Goal: Transaction & Acquisition: Purchase product/service

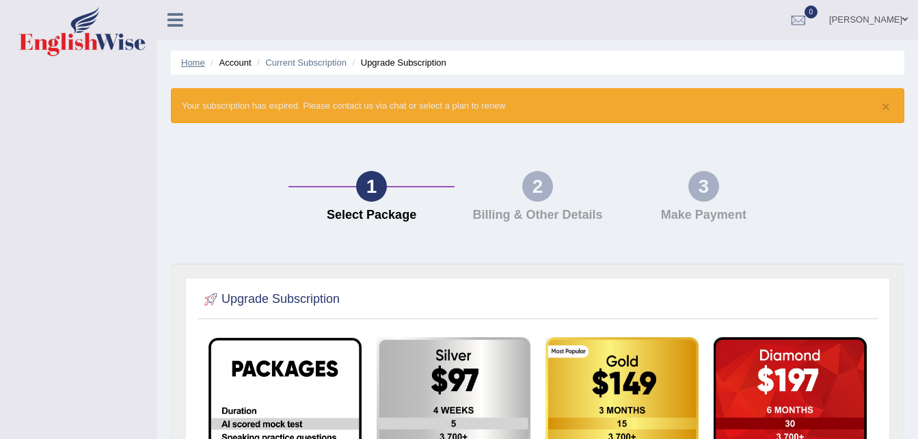
click at [186, 59] on link "Home" at bounding box center [193, 62] width 24 height 10
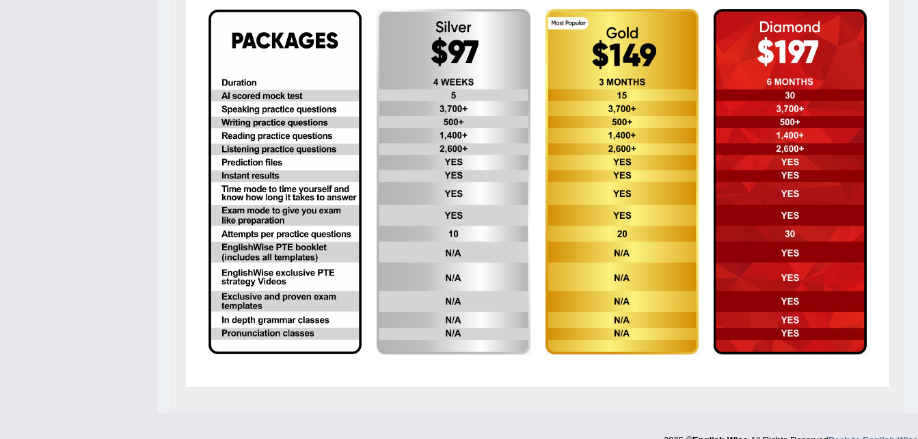
scroll to position [350, 0]
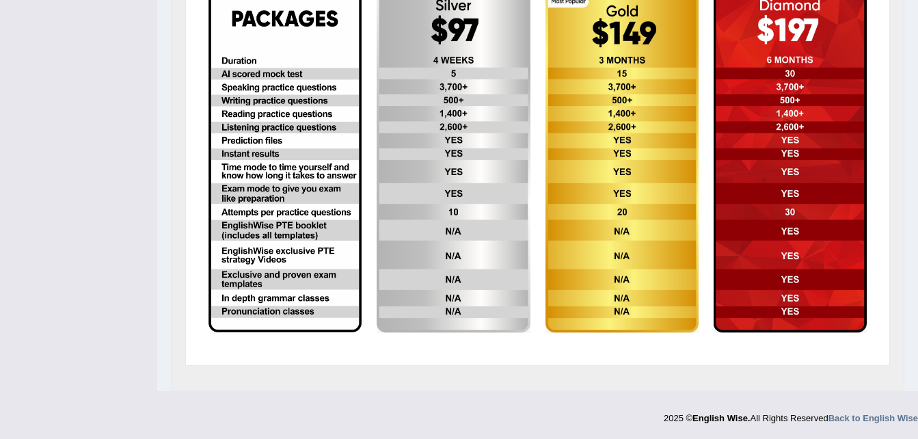
click at [798, 29] on img at bounding box center [790, 160] width 153 height 346
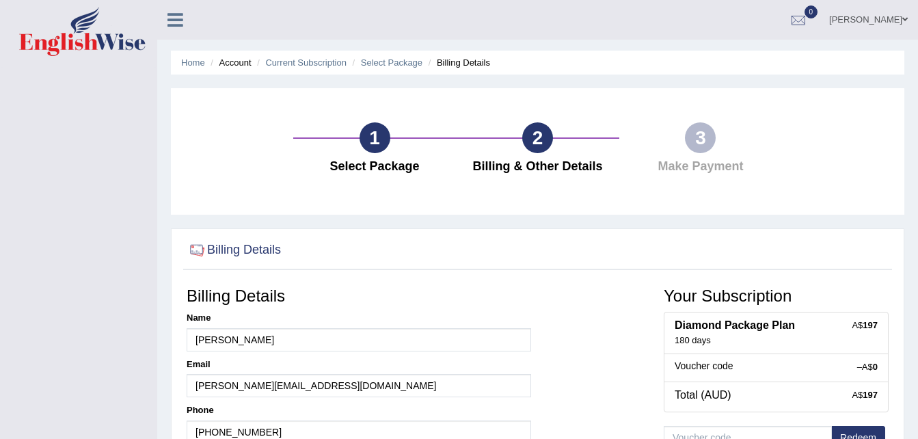
click at [917, 431] on div "Home Account Current Subscription Select Package Billing Details 1 Select Packa…" at bounding box center [537, 342] width 761 height 684
drag, startPoint x: 0, startPoint y: 0, endPoint x: 924, endPoint y: 431, distance: 1019.6
click at [917, 431] on html "Toggle navigation Isaac Gyamerah Toggle navigation Username: Gyamerah Access Ty…" at bounding box center [459, 219] width 918 height 439
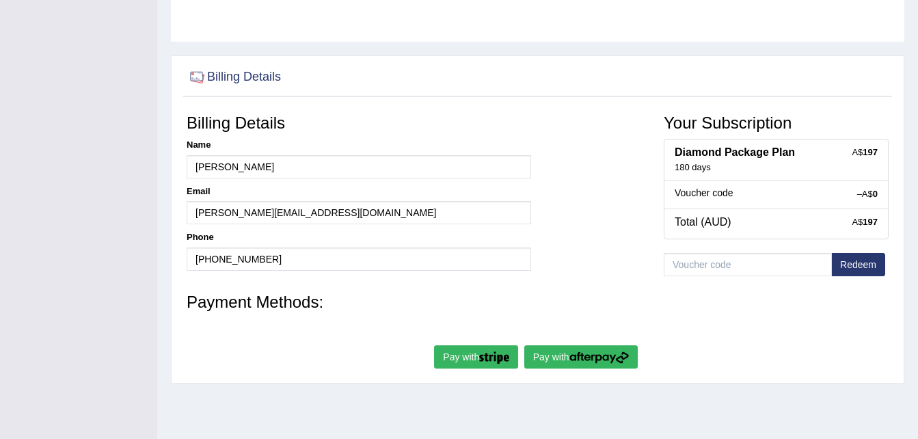
scroll to position [279, 0]
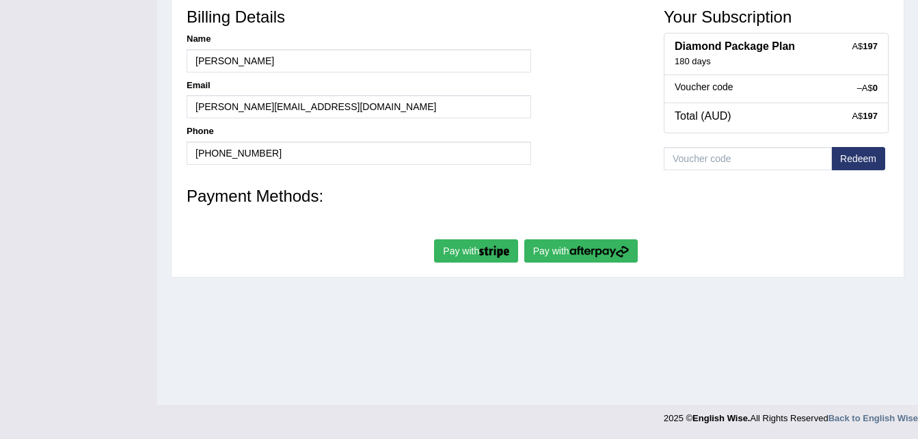
click at [478, 253] on button "Pay with" at bounding box center [476, 250] width 84 height 23
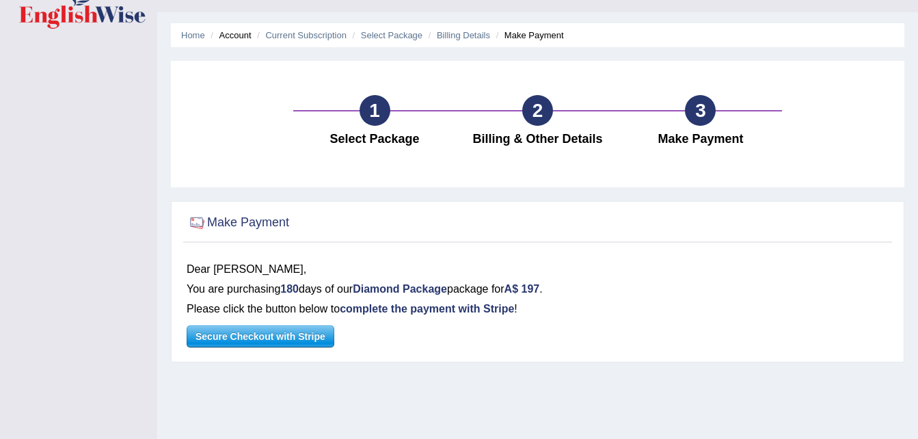
drag, startPoint x: 916, startPoint y: 437, endPoint x: 919, endPoint y: 431, distance: 7.6
click at [917, 411] on html "Toggle navigation Isaac Gyamerah Toggle navigation Username: Gyamerah Access Ty…" at bounding box center [459, 192] width 918 height 439
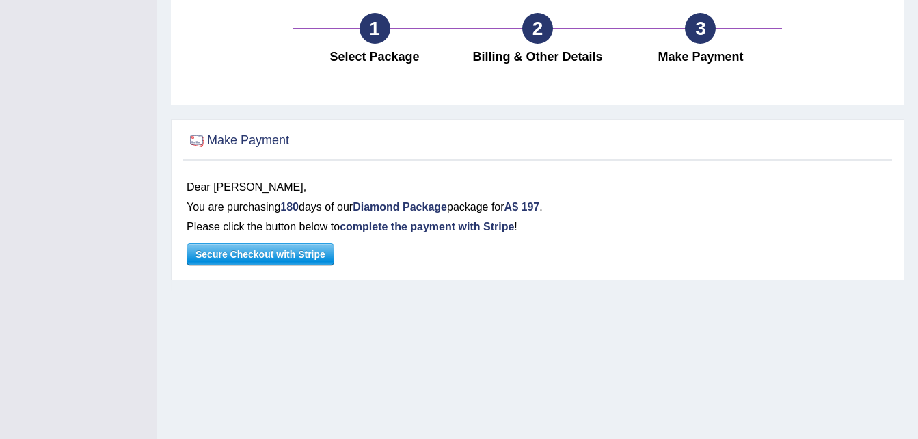
scroll to position [137, 0]
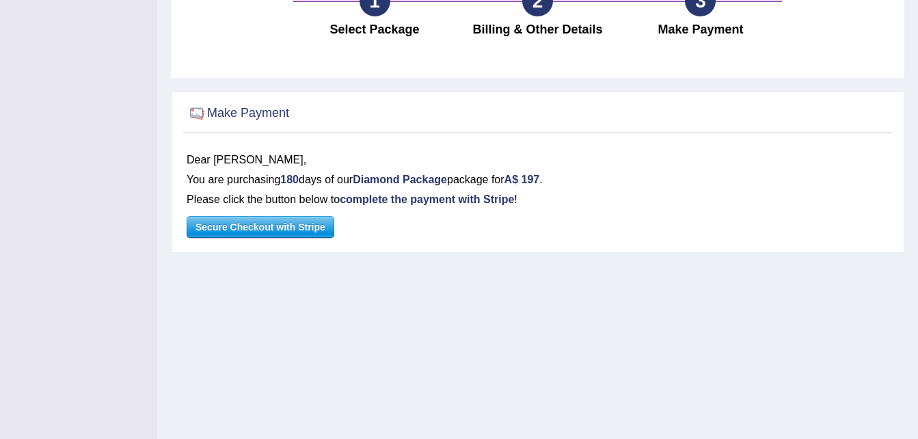
click at [258, 232] on span "Secure Checkout with Stripe" at bounding box center [260, 227] width 146 height 21
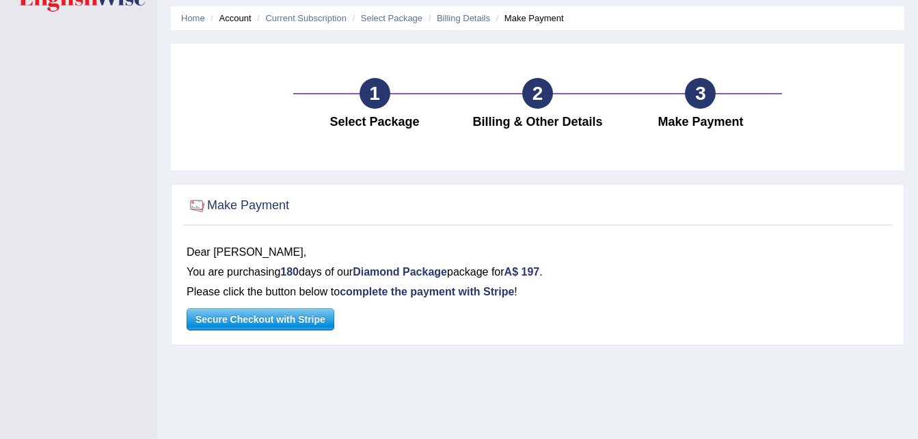
scroll to position [0, 0]
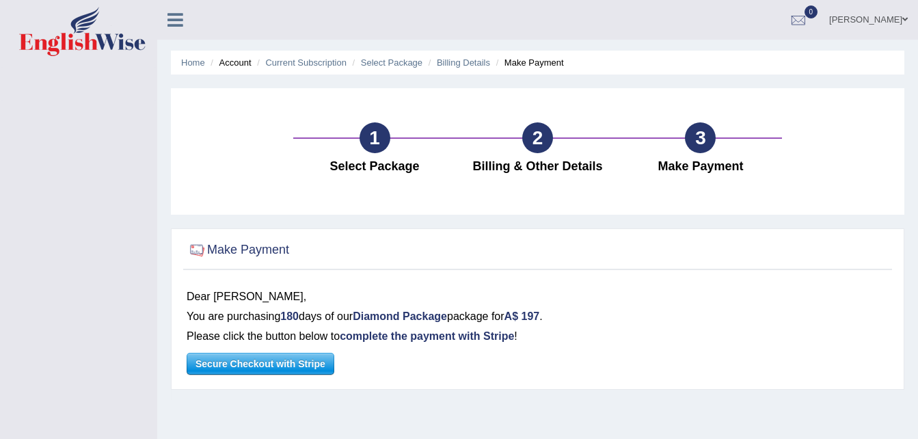
click at [239, 64] on li "Account" at bounding box center [229, 62] width 44 height 13
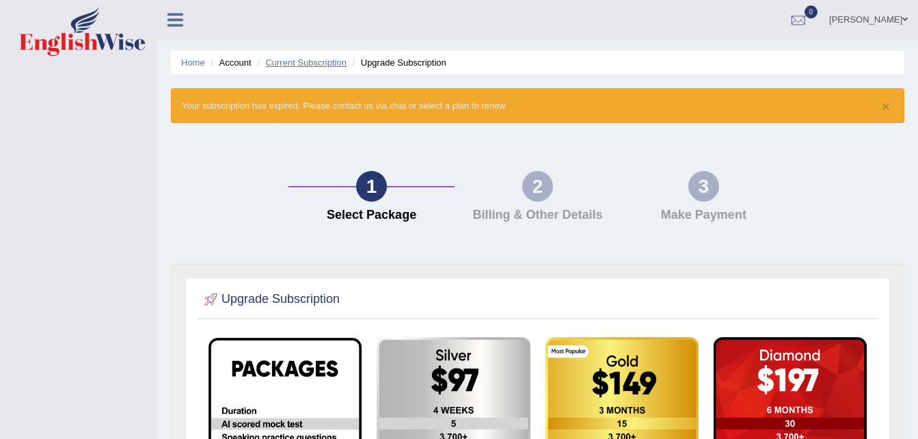
click at [315, 65] on link "Current Subscription" at bounding box center [305, 62] width 81 height 10
click at [233, 64] on li "Account" at bounding box center [229, 62] width 44 height 13
click at [174, 21] on icon at bounding box center [175, 20] width 16 height 18
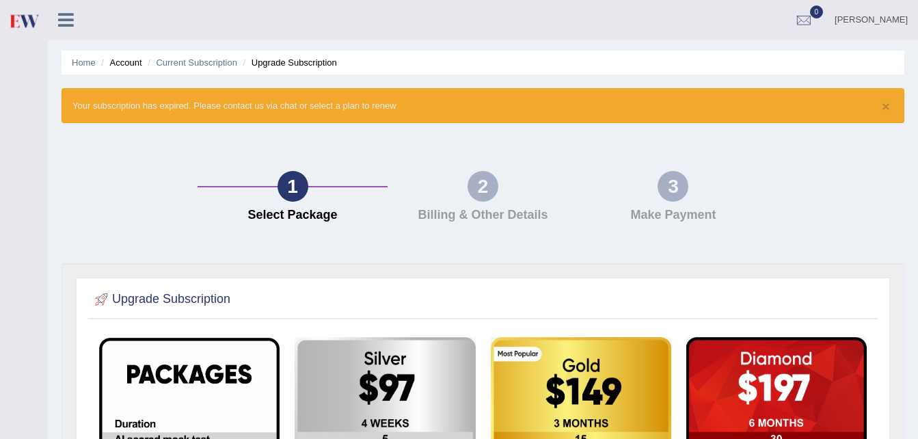
click at [174, 21] on div "Isaac Gyamerah Toggle navigation Username: Gyamerah Access Type: Online Subscri…" at bounding box center [483, 20] width 870 height 40
click at [189, 69] on li "Current Subscription" at bounding box center [190, 62] width 93 height 13
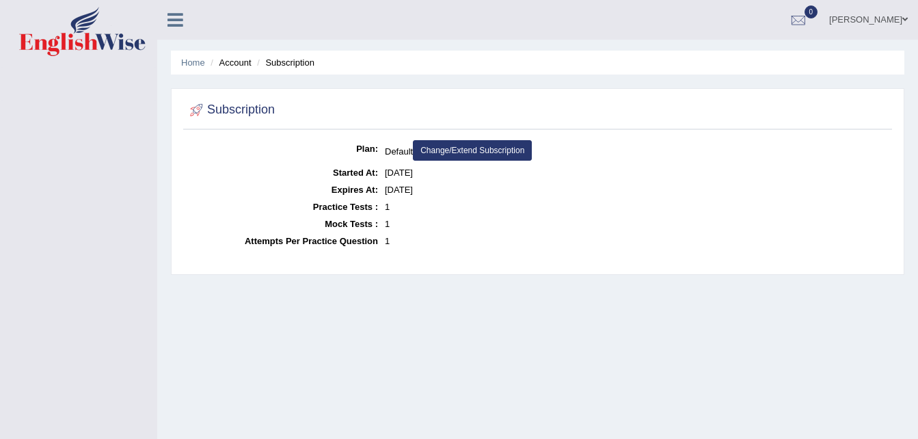
click at [238, 111] on h2 "Subscription" at bounding box center [231, 110] width 88 height 21
click at [174, 16] on icon at bounding box center [175, 20] width 16 height 18
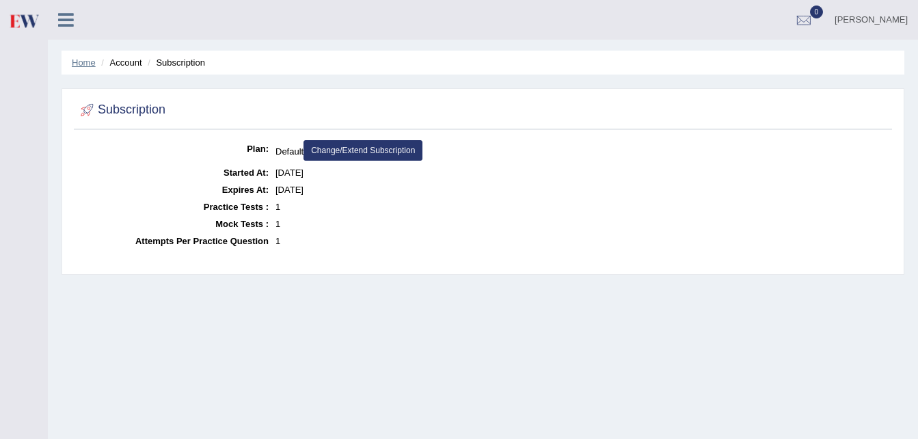
click at [81, 62] on link "Home" at bounding box center [84, 62] width 24 height 10
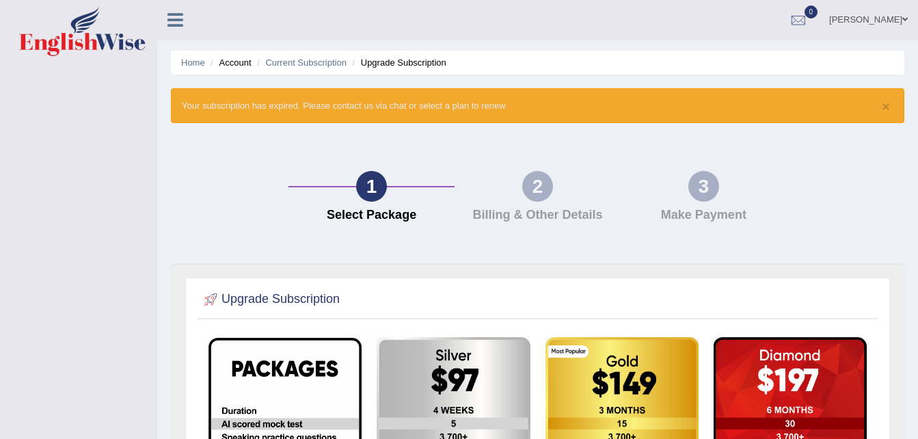
click at [880, 163] on div "1 Select Package 2 Billing & Other Details 3 Make Payment" at bounding box center [537, 200] width 747 height 126
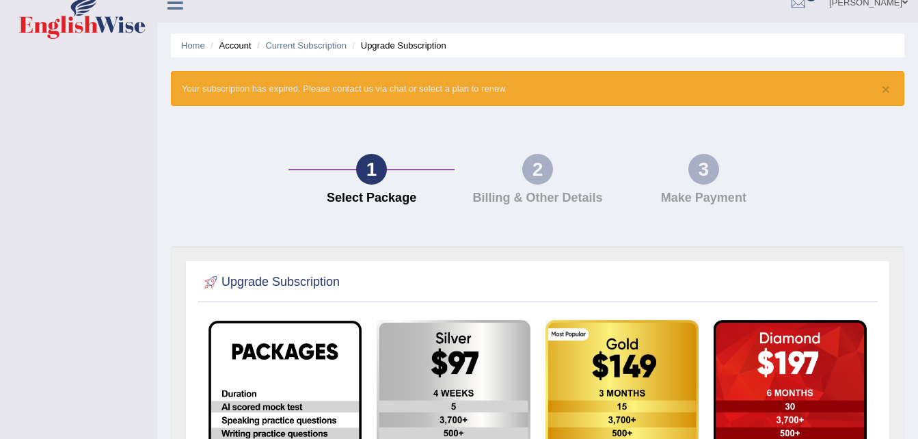
scroll to position [27, 0]
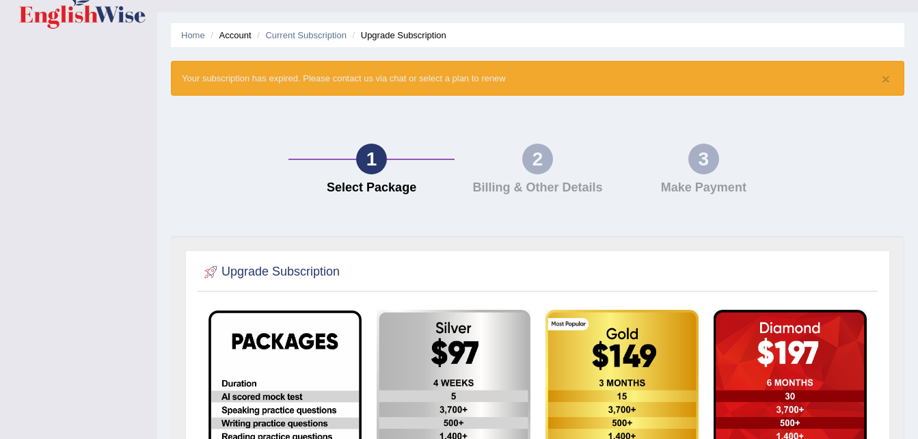
click at [874, 221] on div "1 Select Package 2 Billing & Other Details 3 Make Payment" at bounding box center [537, 172] width 747 height 126
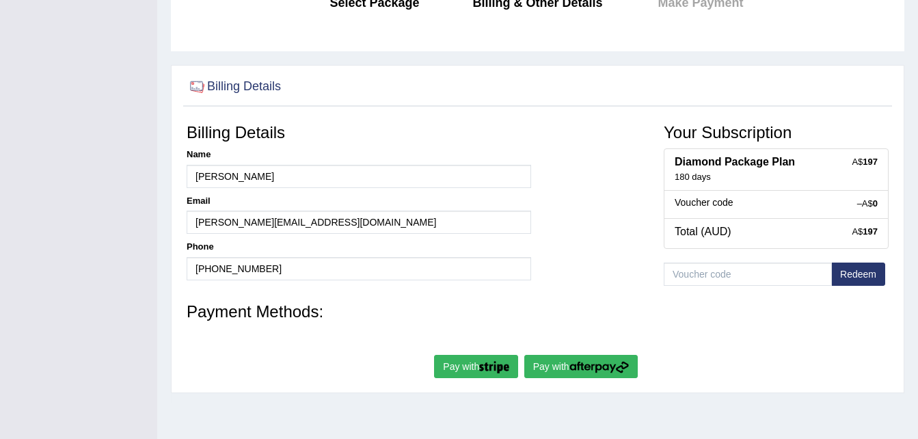
scroll to position [279, 0]
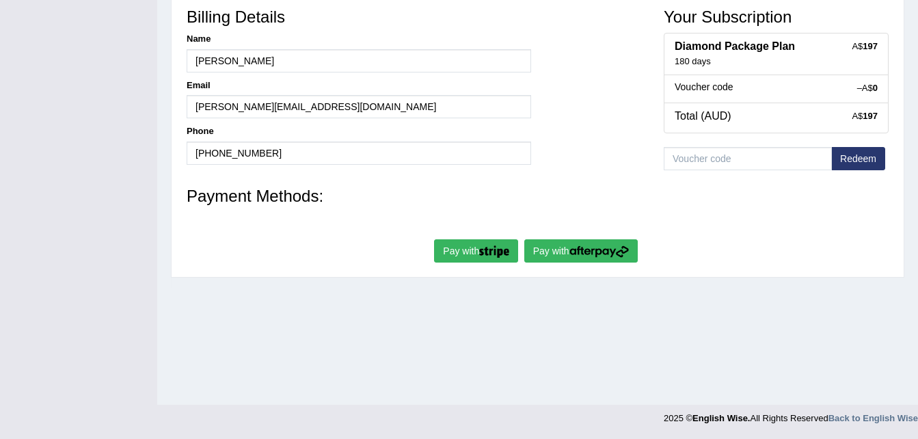
click at [548, 253] on button "Pay with" at bounding box center [580, 250] width 113 height 23
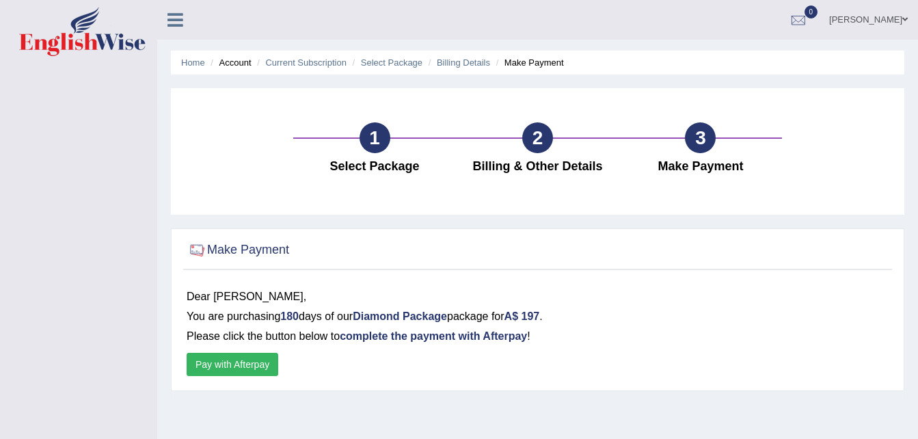
click at [228, 362] on button "Pay with Afterpay" at bounding box center [233, 364] width 92 height 23
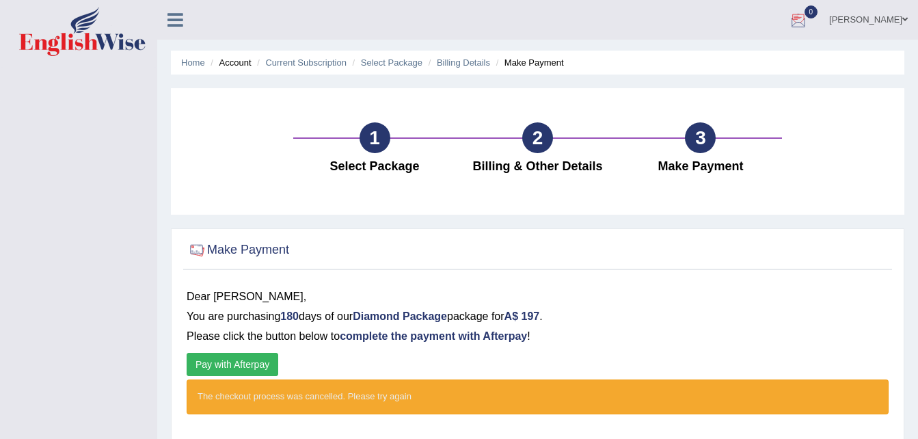
click at [807, 14] on div at bounding box center [798, 20] width 21 height 21
click at [474, 68] on li "Billing Details" at bounding box center [457, 62] width 65 height 13
click at [454, 59] on link "Billing Details" at bounding box center [463, 62] width 53 height 10
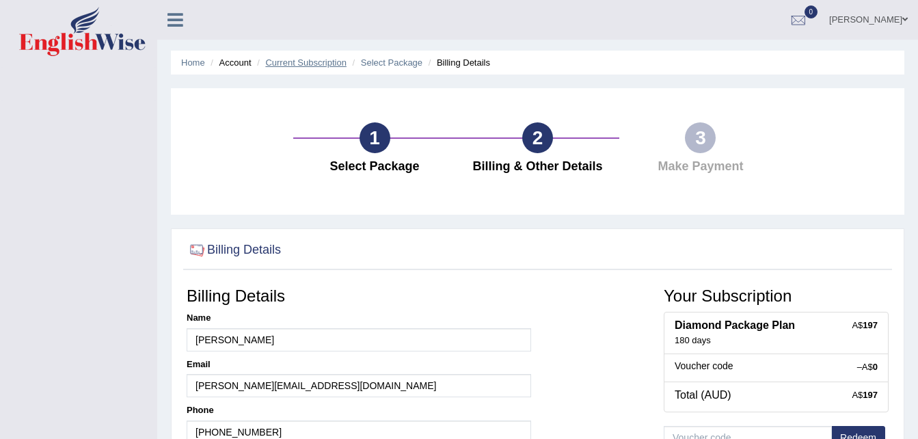
click at [293, 61] on link "Current Subscription" at bounding box center [305, 62] width 81 height 10
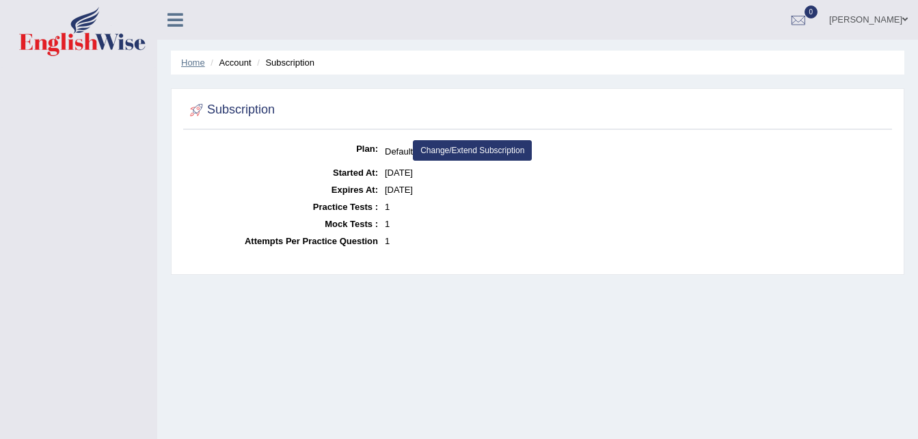
click at [189, 62] on link "Home" at bounding box center [193, 62] width 24 height 10
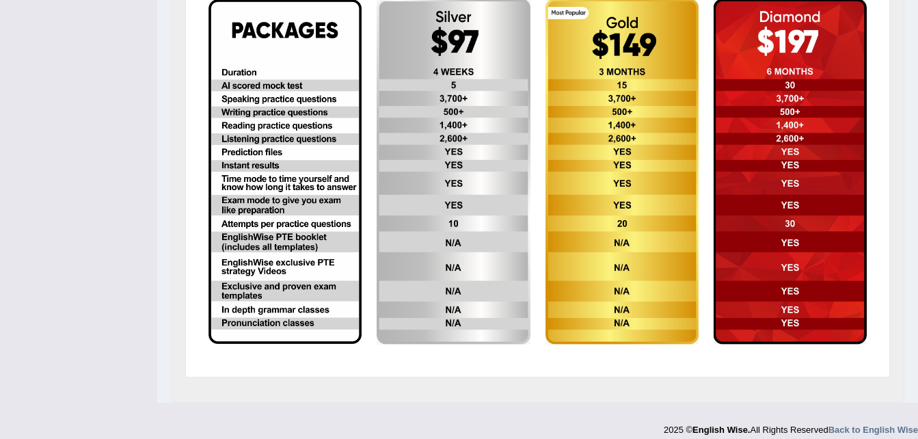
scroll to position [350, 0]
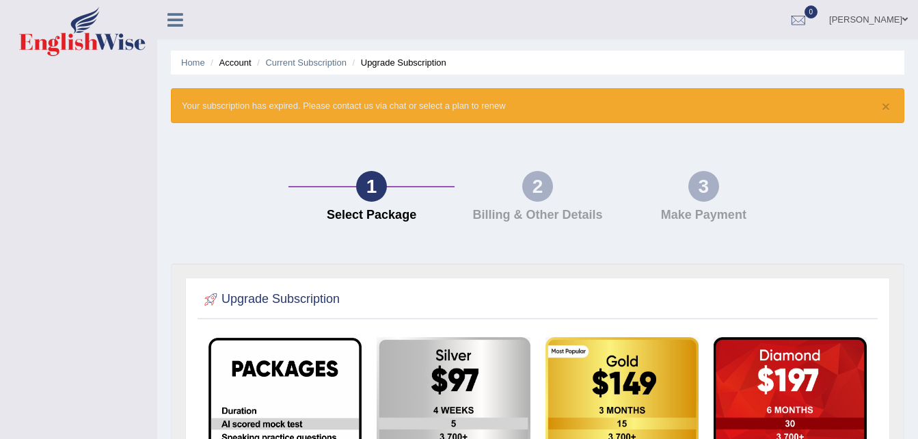
click at [852, 202] on div "1 Select Package 2 Billing & Other Details 3 Make Payment" at bounding box center [537, 200] width 747 height 126
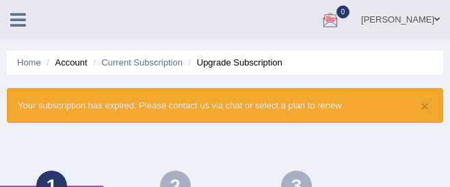
drag, startPoint x: 418, startPoint y: 0, endPoint x: 148, endPoint y: 24, distance: 270.4
click at [148, 24] on ul "Isaac Gyamerah Toggle navigation Username: Gyamerah Access Type: Online Subscri…" at bounding box center [292, 19] width 315 height 39
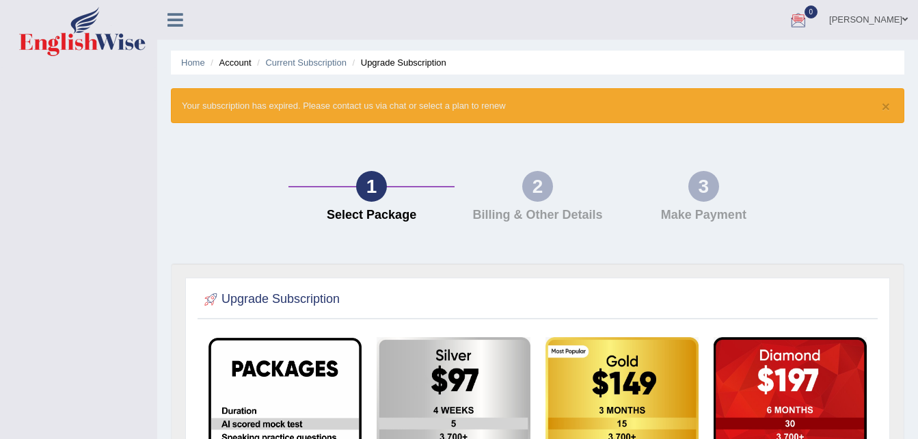
click at [393, 68] on li "Upgrade Subscription" at bounding box center [397, 62] width 97 height 13
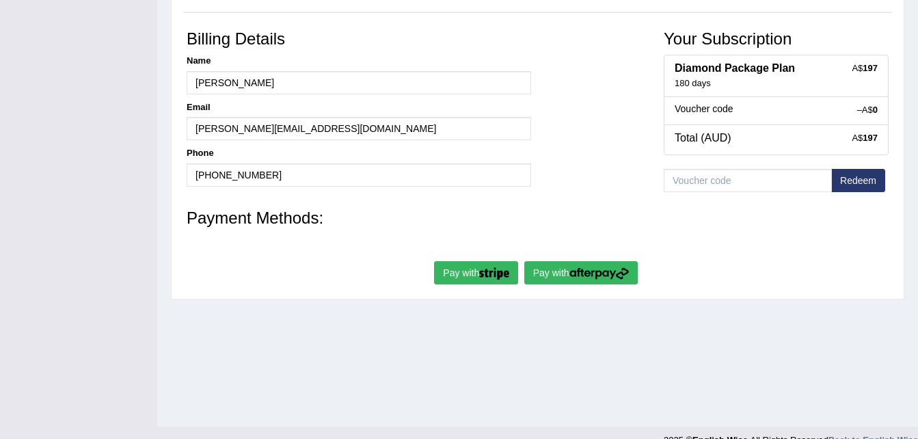
scroll to position [279, 0]
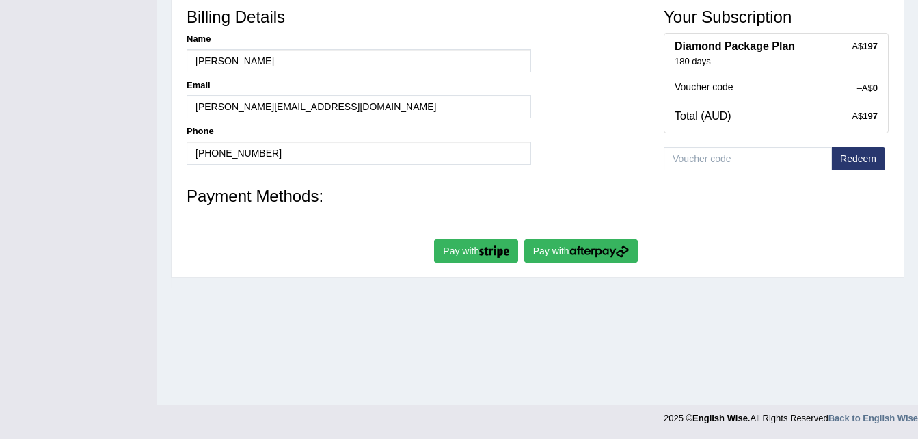
click at [479, 250] on img "submit" at bounding box center [494, 251] width 30 height 12
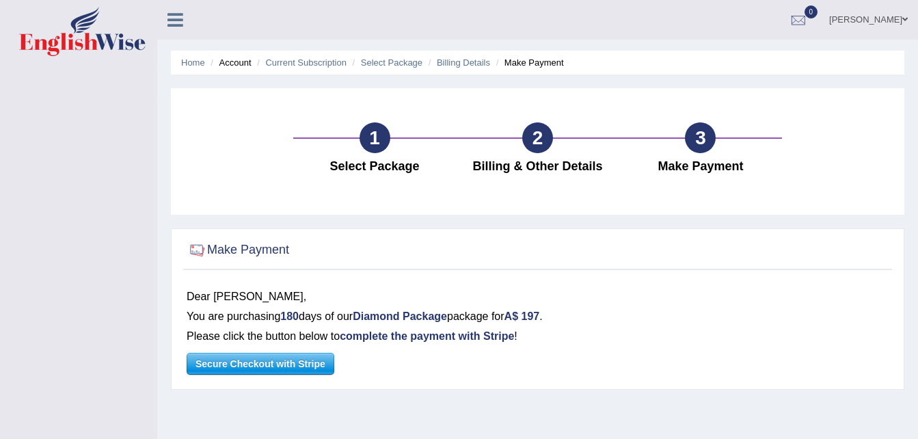
click at [286, 374] on span "Secure Checkout with Stripe" at bounding box center [260, 363] width 146 height 21
click at [283, 366] on span "Secure Checkout with Stripe" at bounding box center [260, 363] width 146 height 21
